Goal: Information Seeking & Learning: Learn about a topic

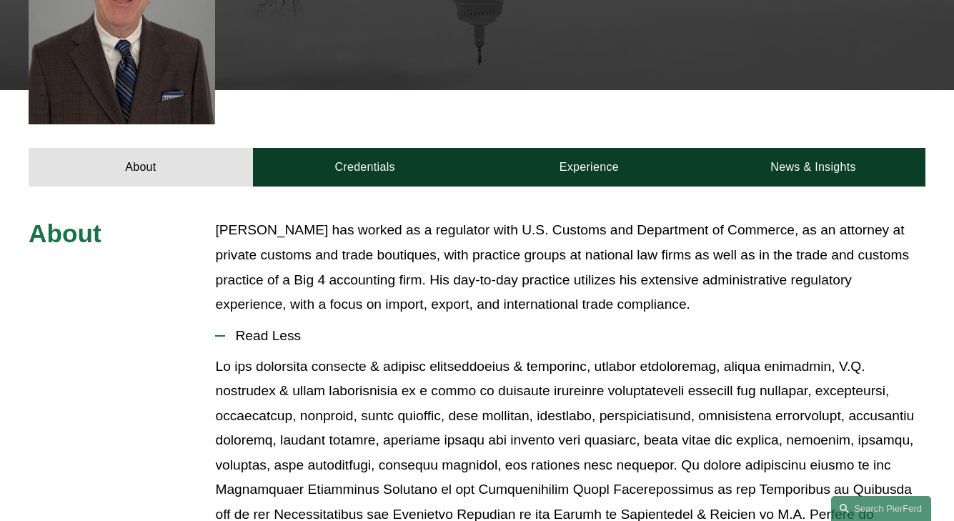
scroll to position [519, 0]
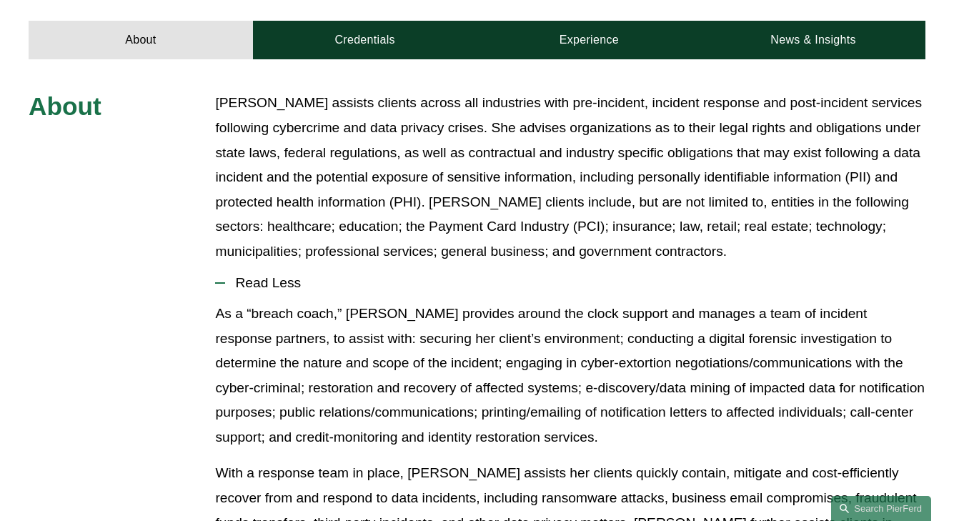
scroll to position [595, 0]
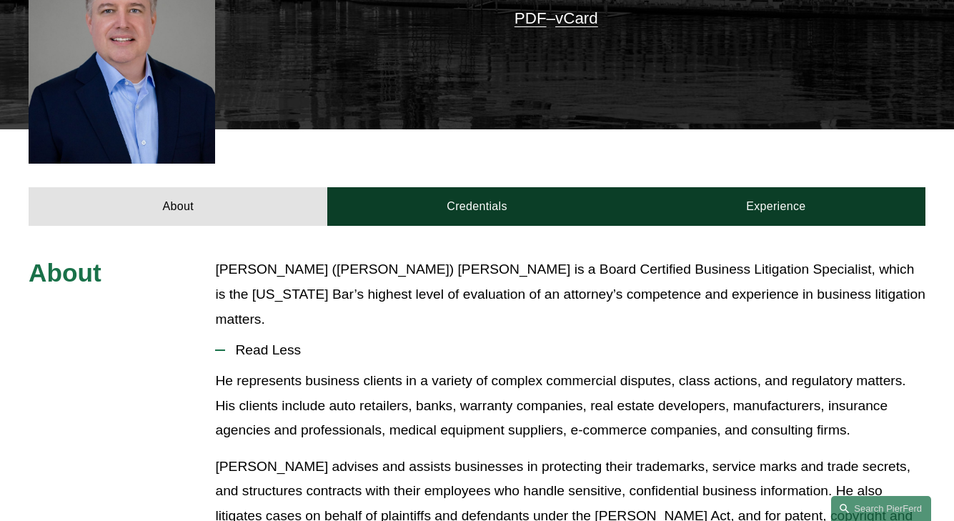
scroll to position [478, 0]
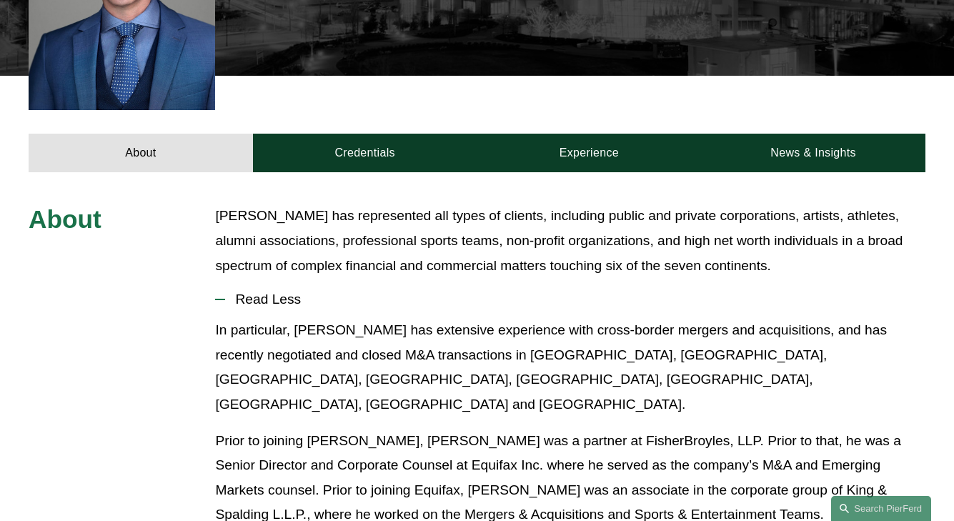
scroll to position [497, 0]
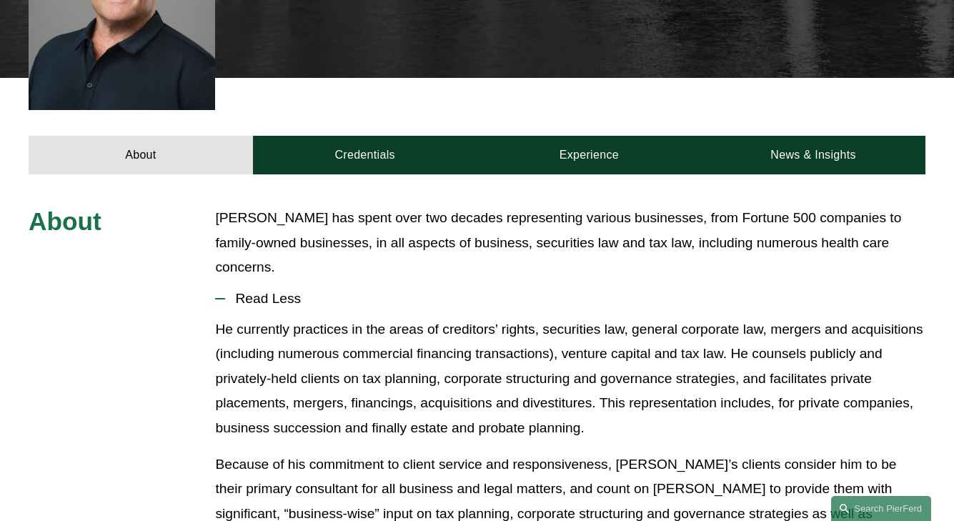
scroll to position [470, 0]
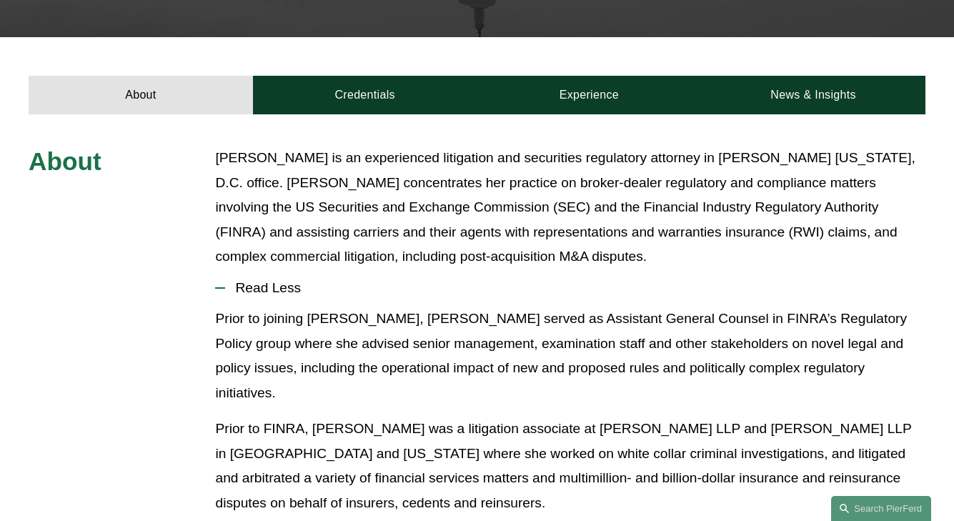
scroll to position [437, 0]
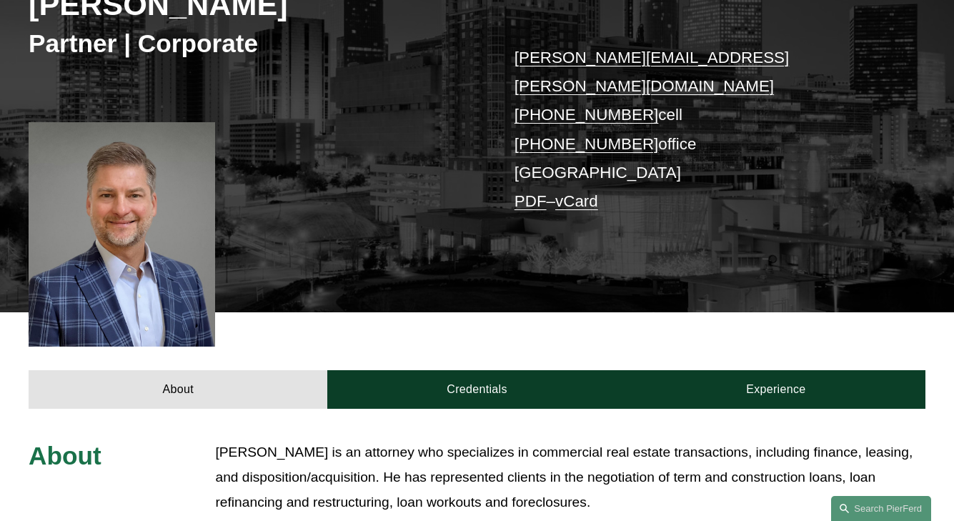
scroll to position [497, 0]
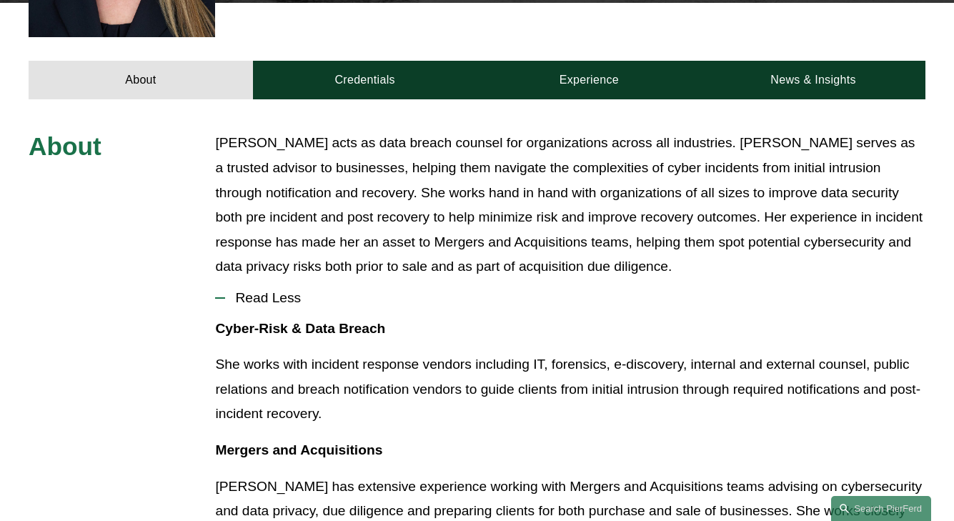
scroll to position [568, 0]
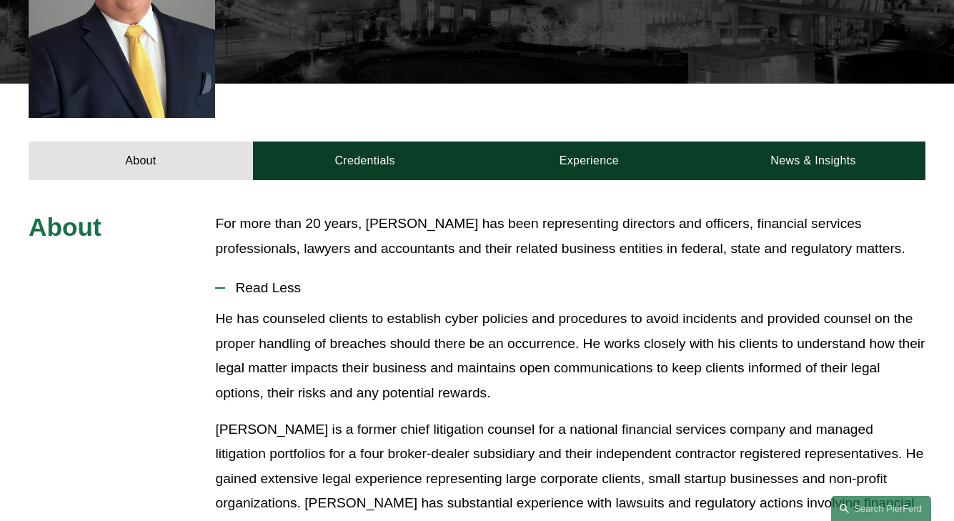
scroll to position [478, 0]
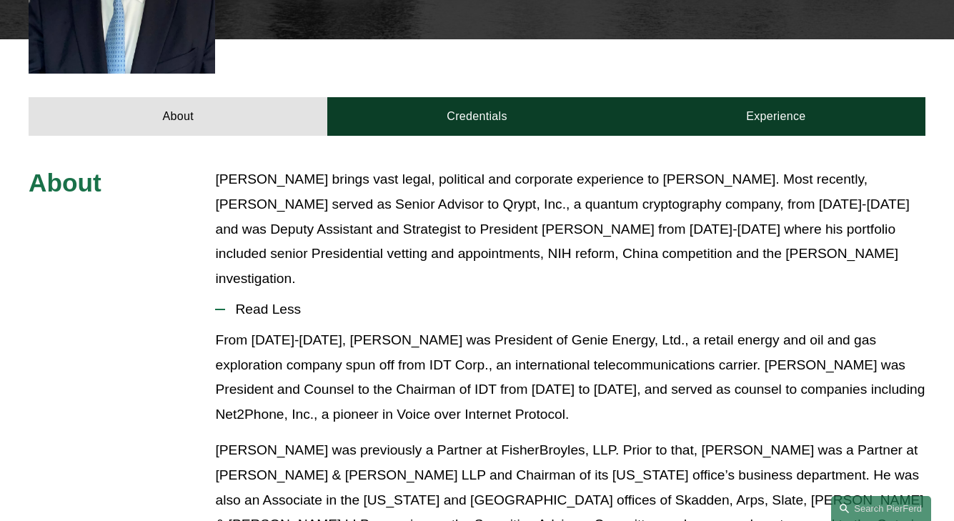
scroll to position [519, 0]
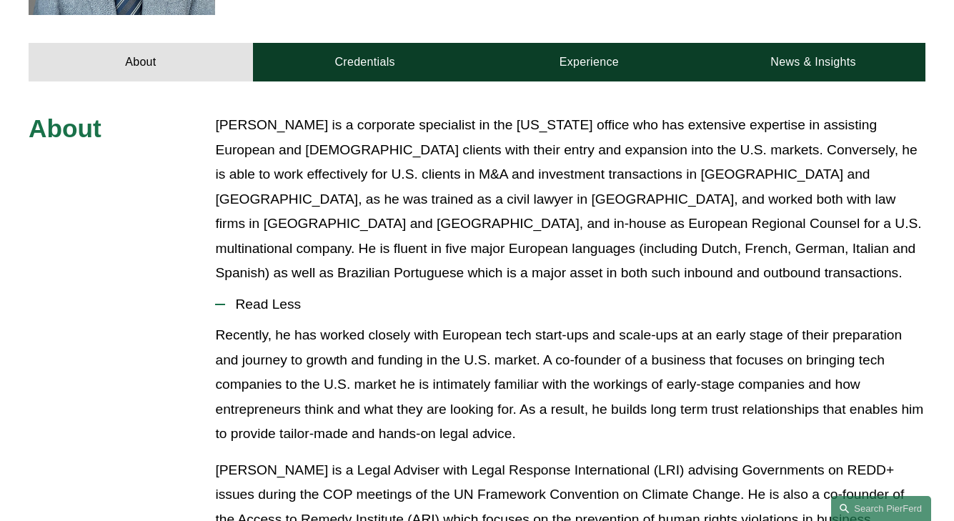
scroll to position [568, 0]
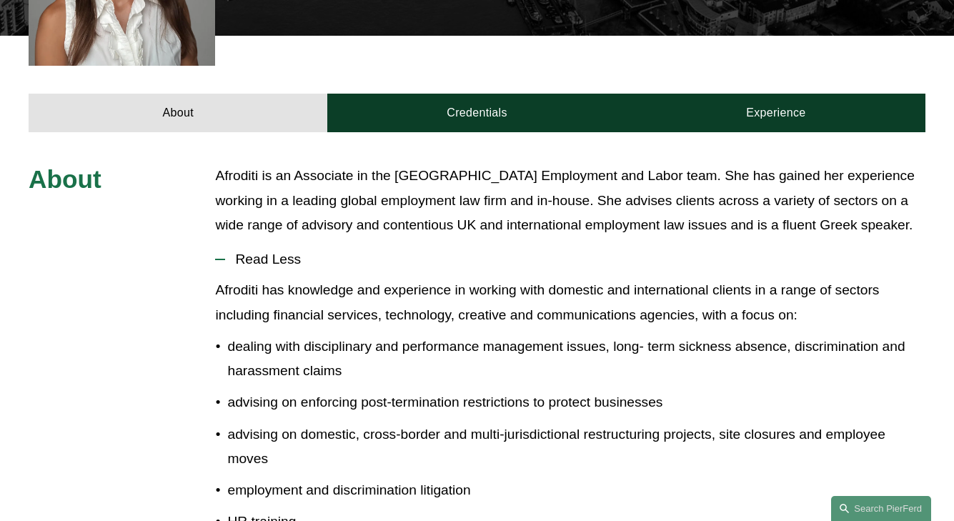
scroll to position [518, 0]
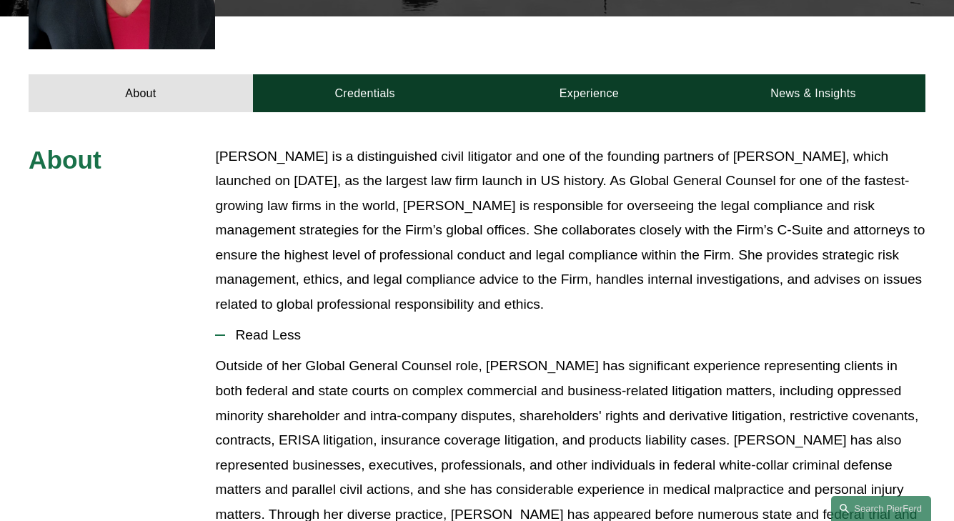
scroll to position [615, 0]
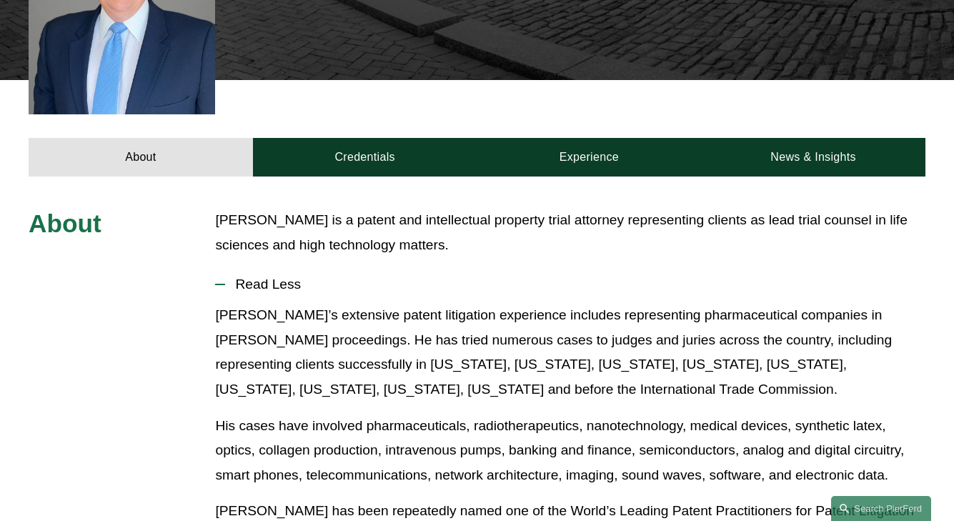
scroll to position [478, 0]
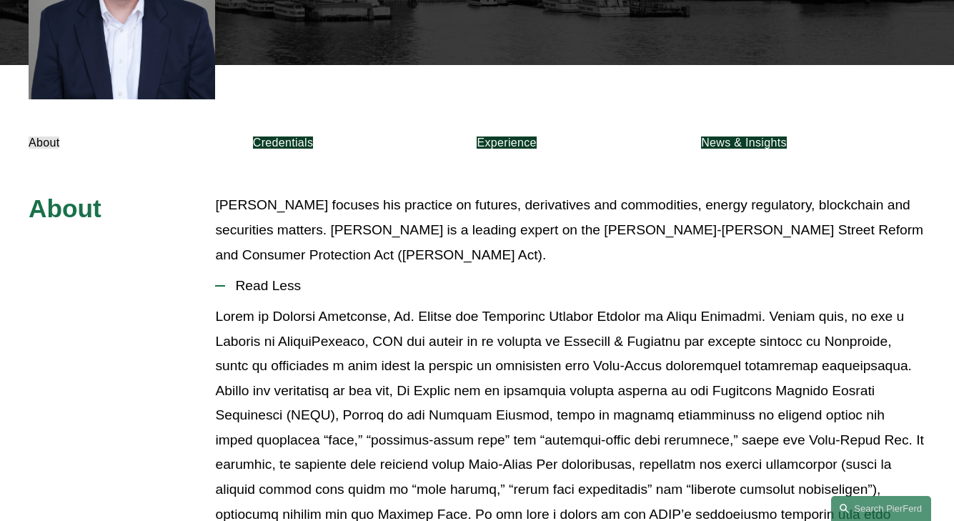
scroll to position [494, 0]
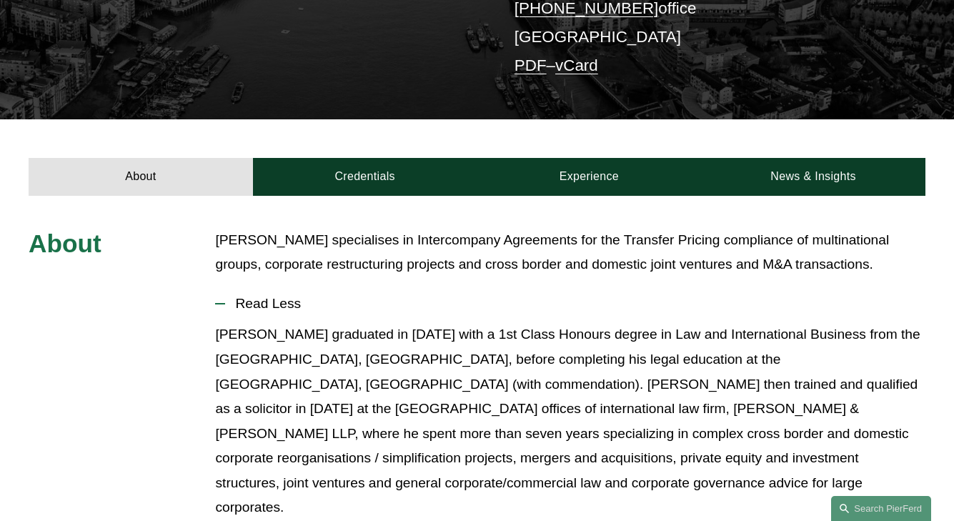
scroll to position [400, 0]
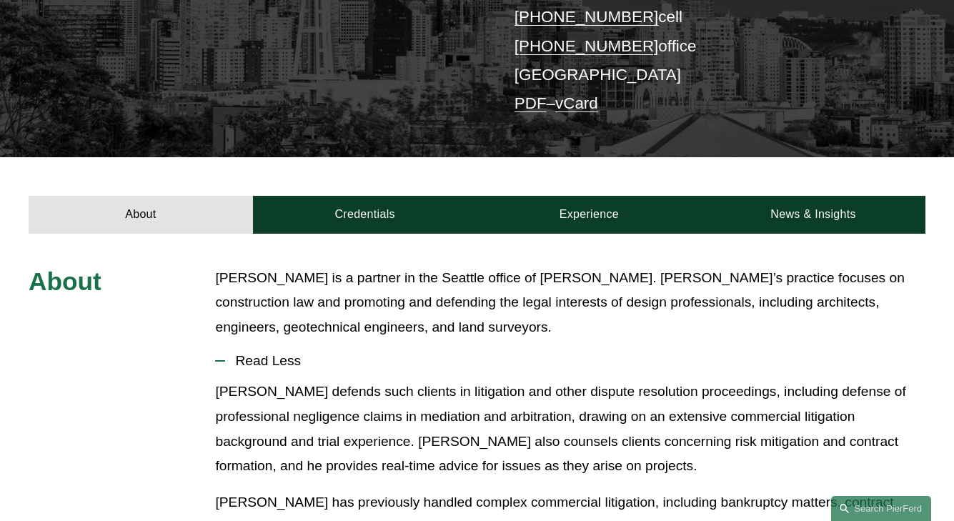
scroll to position [419, 0]
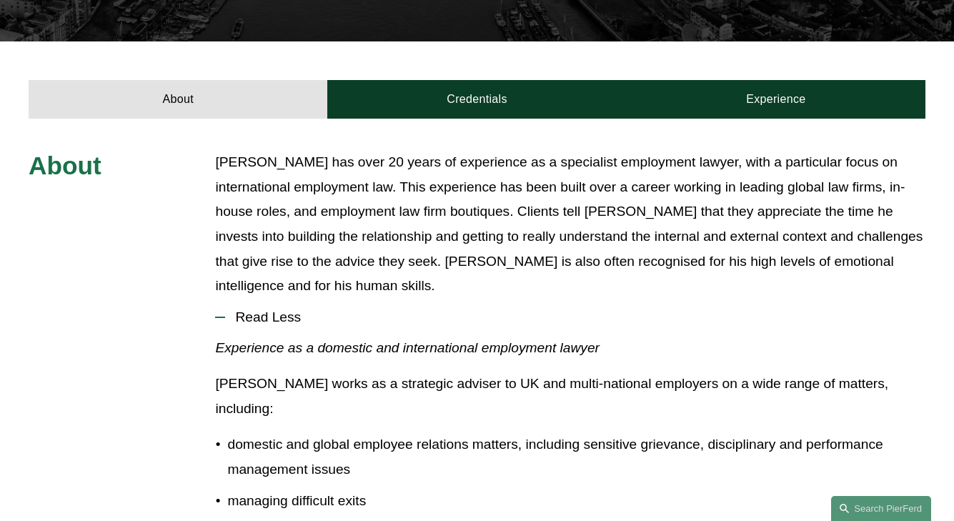
scroll to position [442, 0]
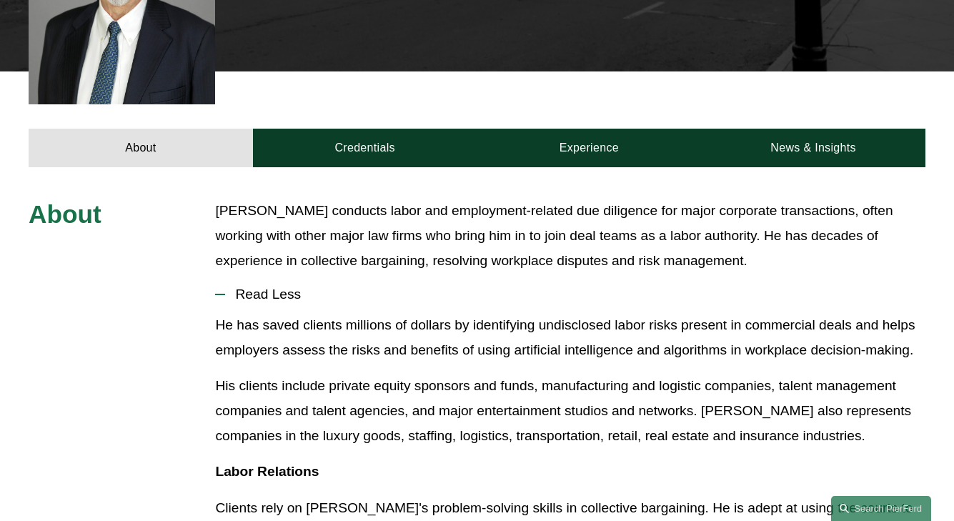
scroll to position [518, 0]
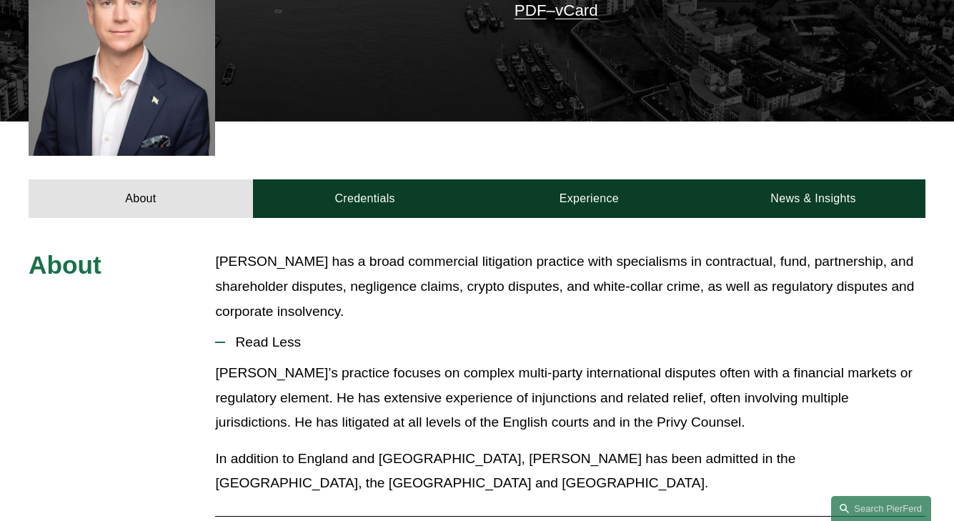
scroll to position [494, 0]
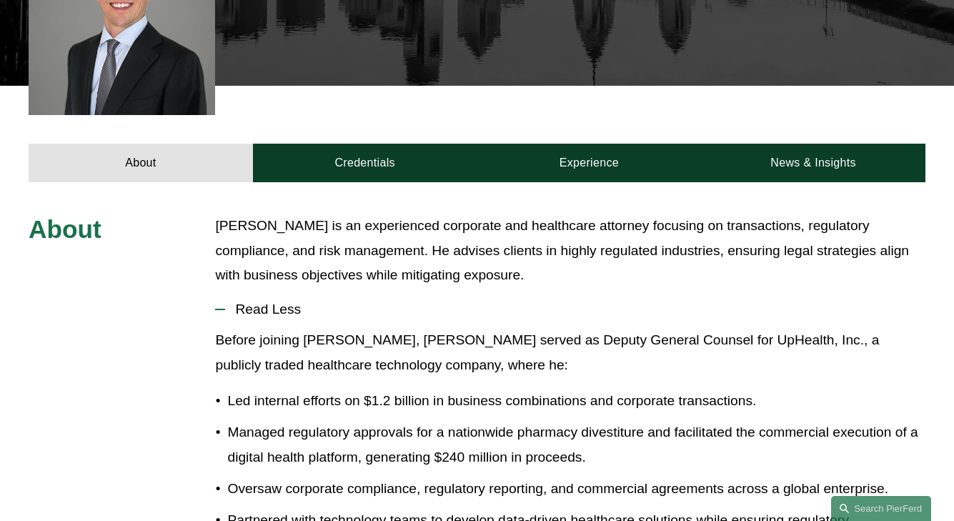
scroll to position [489, 0]
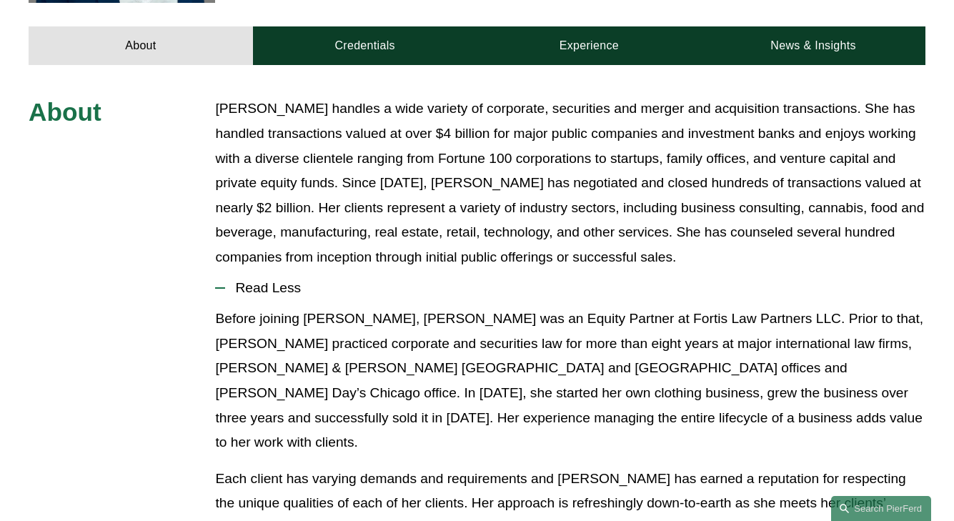
scroll to position [592, 0]
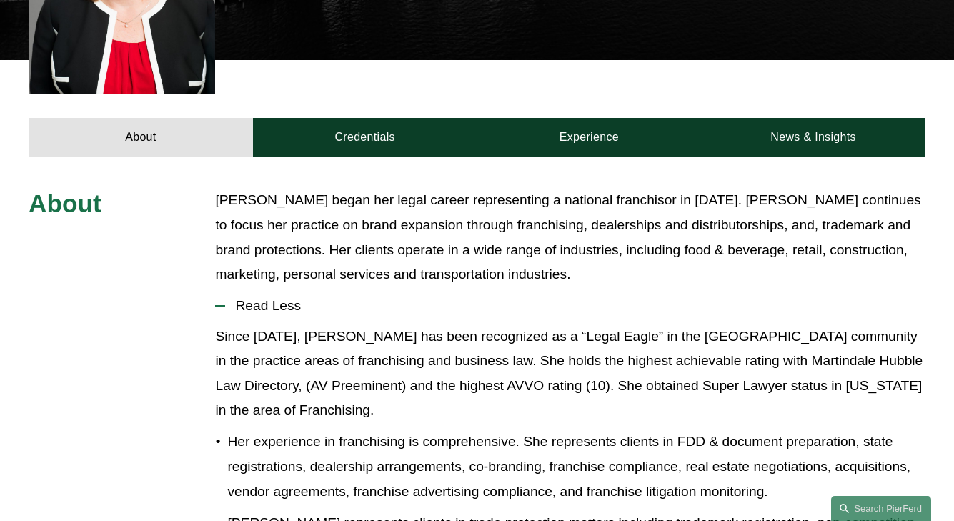
scroll to position [519, 0]
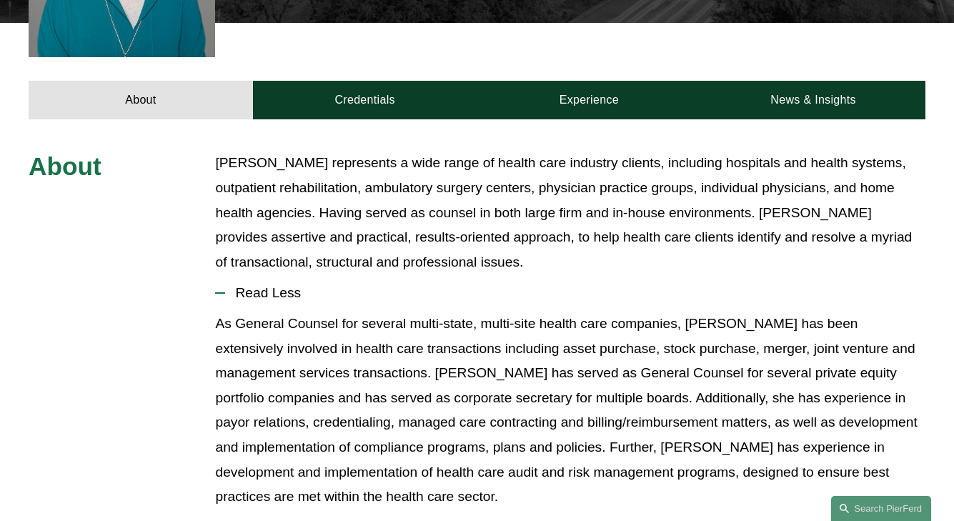
scroll to position [543, 0]
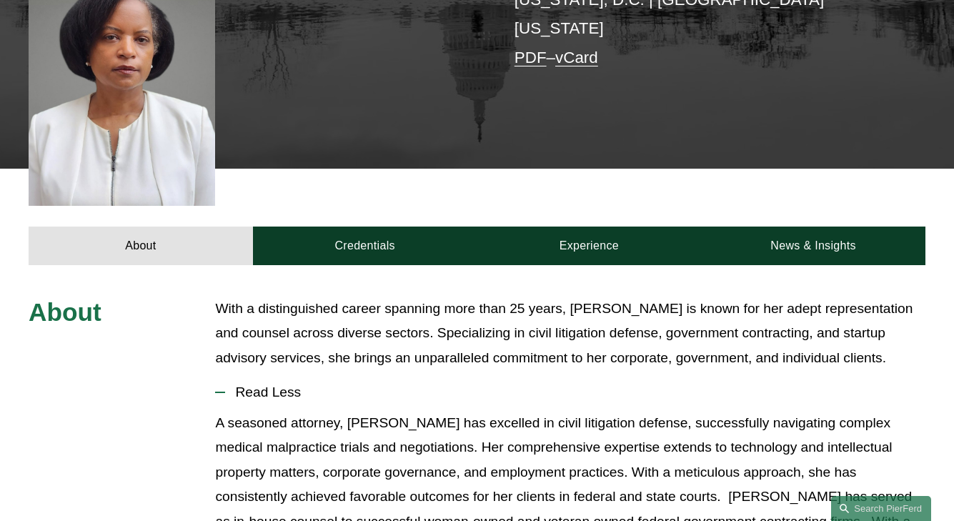
scroll to position [497, 0]
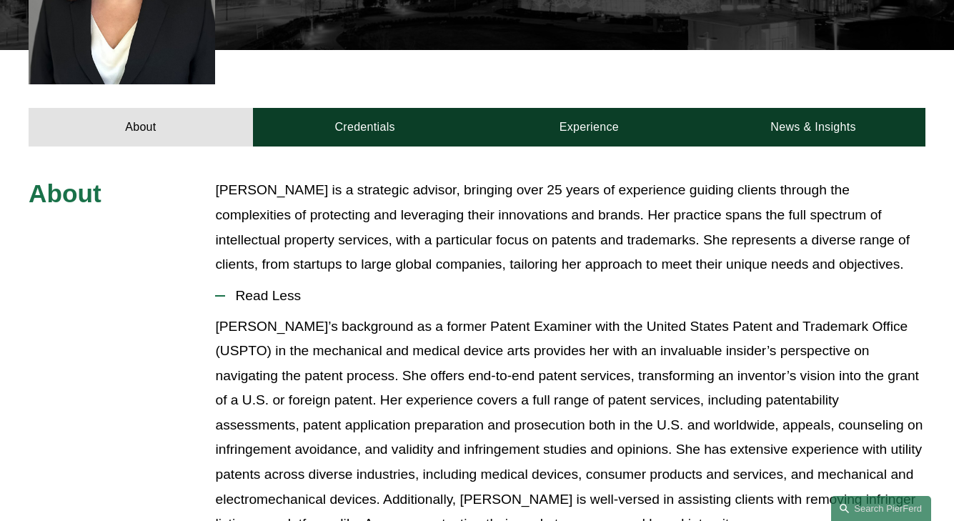
scroll to position [519, 0]
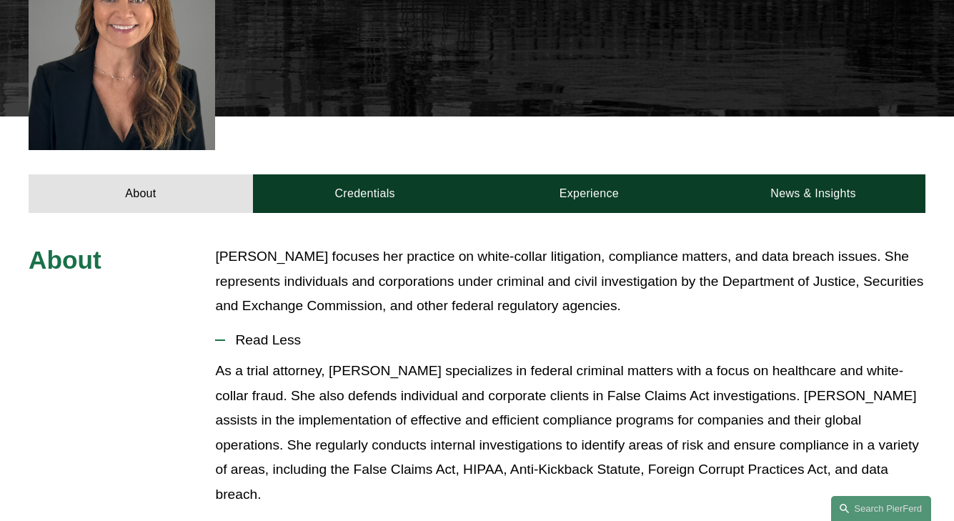
scroll to position [556, 0]
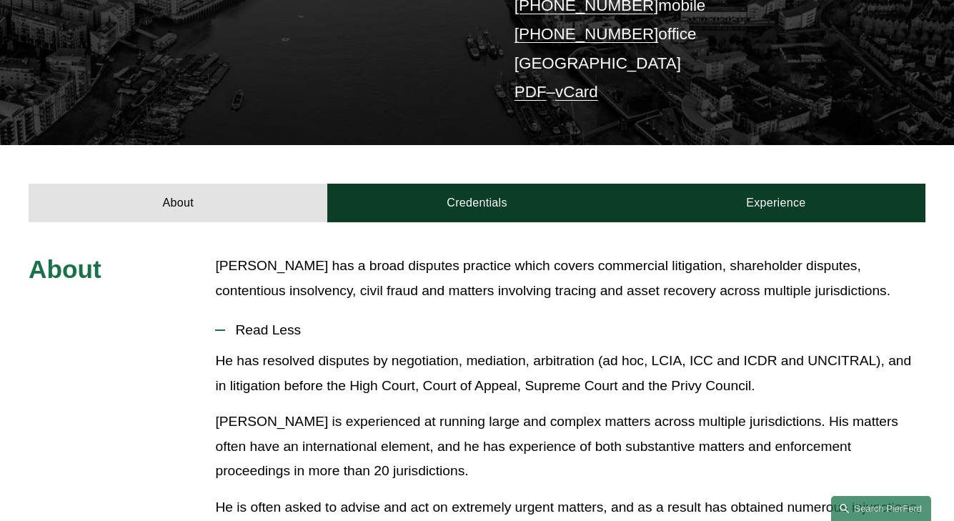
scroll to position [400, 0]
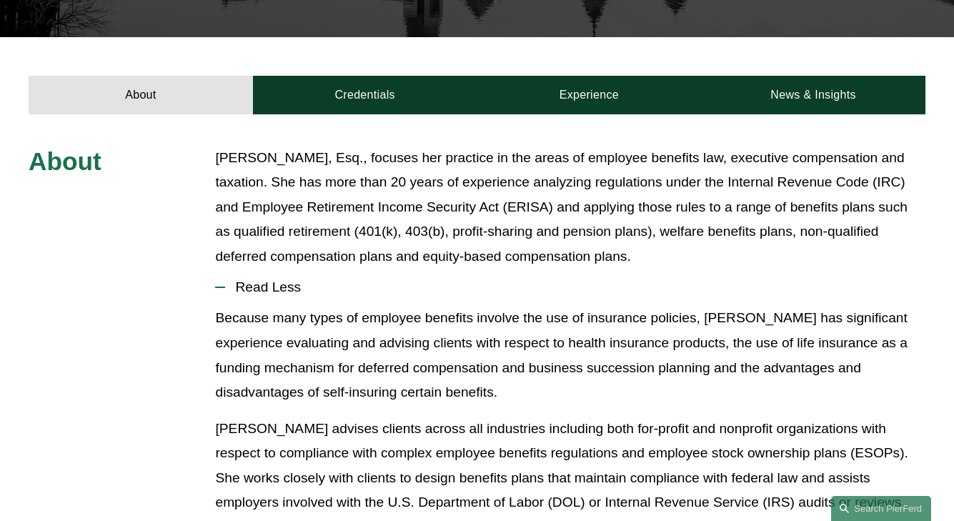
scroll to position [467, 0]
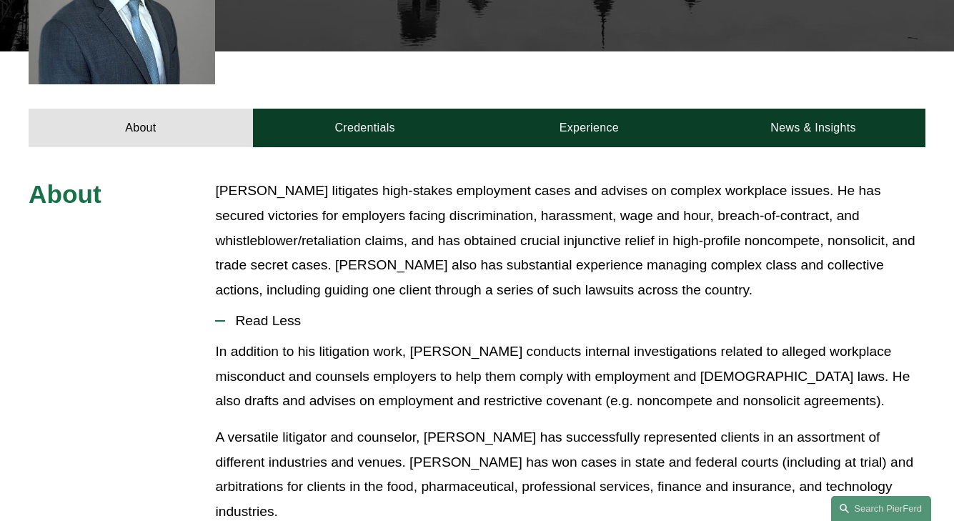
scroll to position [564, 0]
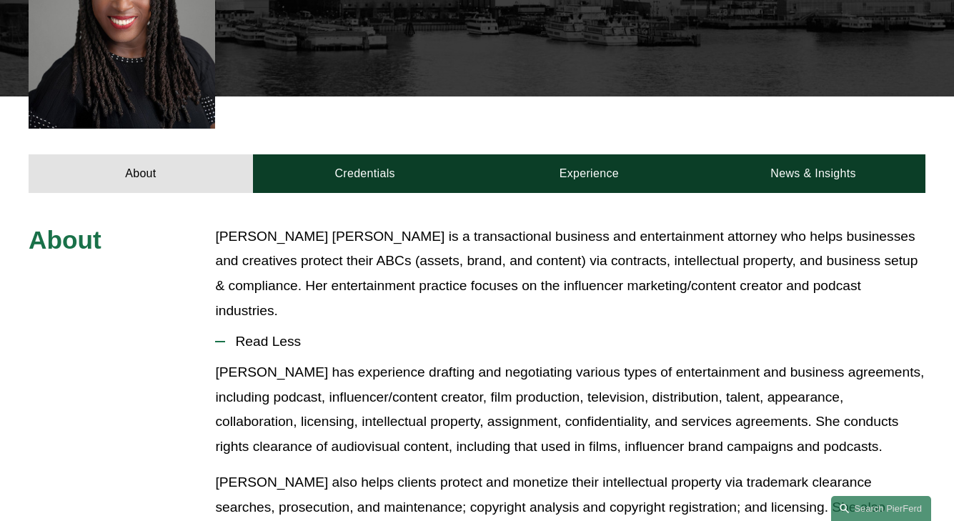
scroll to position [489, 0]
